Goal: Transaction & Acquisition: Purchase product/service

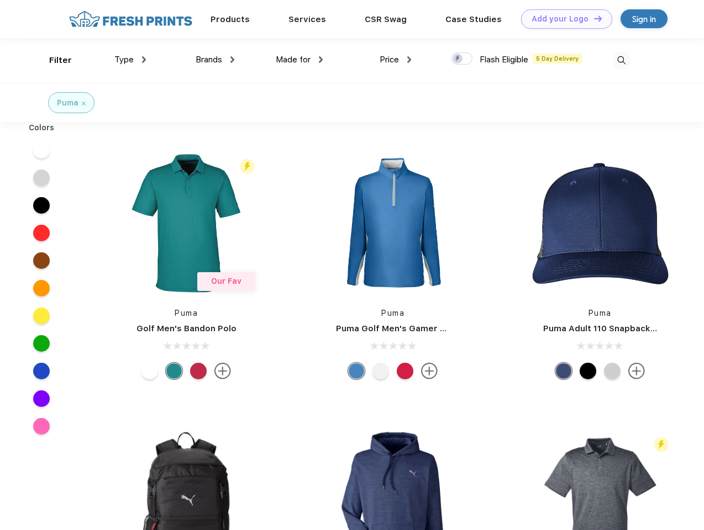
click at [562, 19] on link "Add your Logo Design Tool" at bounding box center [566, 18] width 91 height 19
click at [0, 0] on div "Design Tool" at bounding box center [0, 0] width 0 height 0
click at [593, 18] on link "Add your Logo Design Tool" at bounding box center [566, 18] width 91 height 19
click at [53, 60] on div "Filter" at bounding box center [60, 60] width 23 height 13
click at [130, 60] on span "Type" at bounding box center [123, 60] width 19 height 10
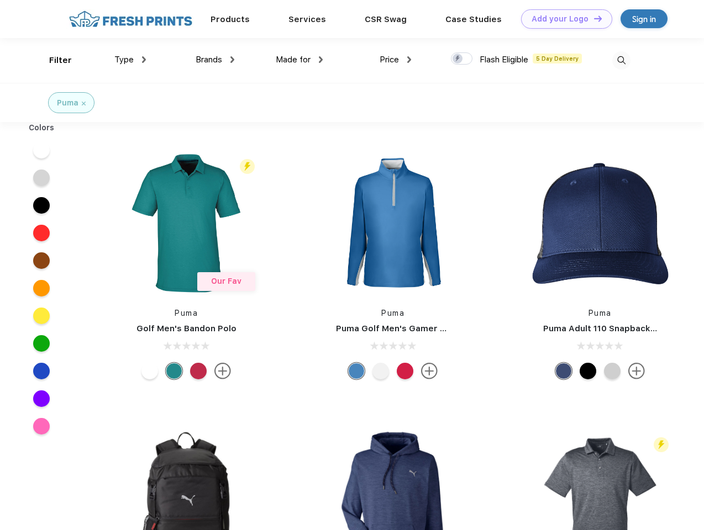
click at [215, 60] on span "Brands" at bounding box center [209, 60] width 27 height 10
click at [299, 60] on span "Made for" at bounding box center [293, 60] width 35 height 10
click at [396, 60] on span "Price" at bounding box center [388, 60] width 19 height 10
click at [462, 59] on div at bounding box center [462, 58] width 22 height 12
click at [458, 59] on input "checkbox" at bounding box center [454, 55] width 7 height 7
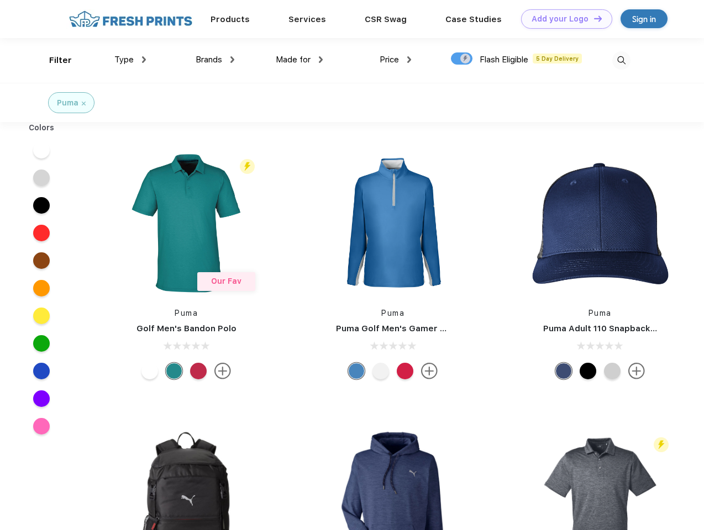
click at [621, 60] on img at bounding box center [621, 60] width 18 height 18
